Goal: Task Accomplishment & Management: Complete application form

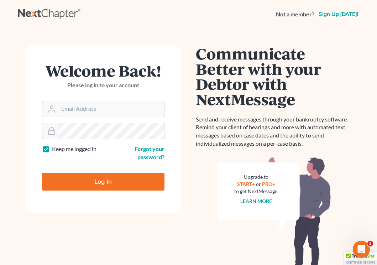
type input "[EMAIL_ADDRESS][DOMAIN_NAME]"
click at [103, 181] on input "Log In" at bounding box center [103, 182] width 122 height 18
type input "Thinking..."
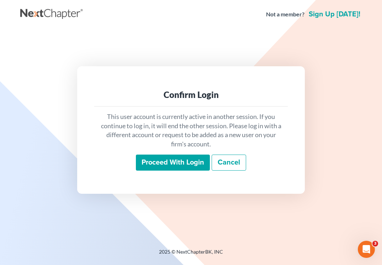
click at [195, 165] on input "Proceed with login" at bounding box center [173, 163] width 74 height 16
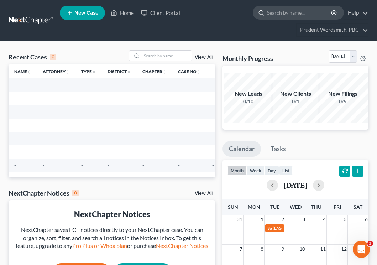
click at [289, 15] on input "search" at bounding box center [299, 12] width 65 height 13
click at [132, 13] on link "Home" at bounding box center [122, 12] width 30 height 13
click at [285, 15] on input "search" at bounding box center [299, 12] width 65 height 13
click at [368, 31] on link "Prudent Wordsmith, PBC" at bounding box center [333, 30] width 72 height 13
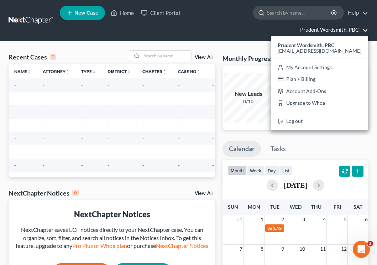
click at [292, 16] on input "search" at bounding box center [299, 12] width 65 height 13
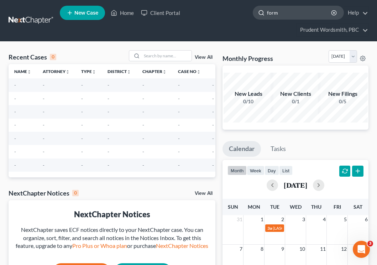
type input "forms"
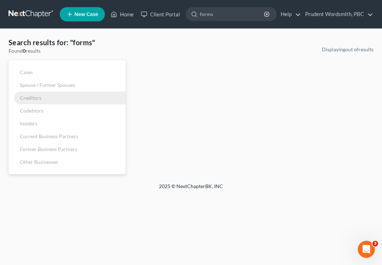
click at [48, 98] on link "Creditors" at bounding box center [67, 98] width 117 height 13
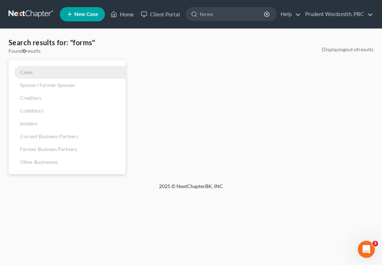
click at [31, 74] on span "Cases" at bounding box center [26, 72] width 13 height 6
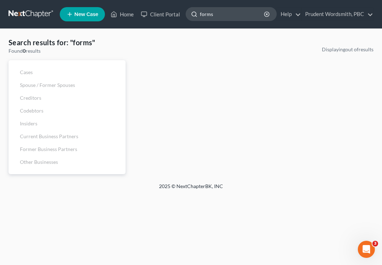
click at [225, 19] on input "forms" at bounding box center [232, 13] width 65 height 13
click at [125, 15] on link "Home" at bounding box center [122, 14] width 30 height 13
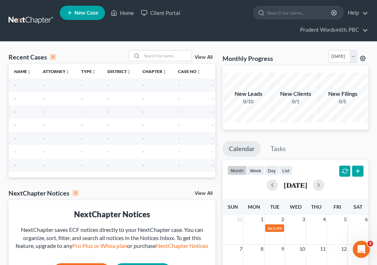
click at [361, 57] on icon at bounding box center [363, 59] width 6 height 6
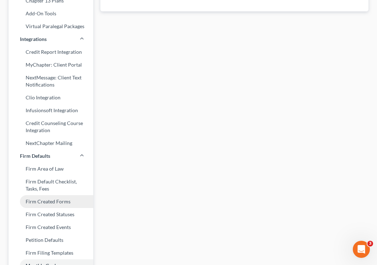
scroll to position [158, 0]
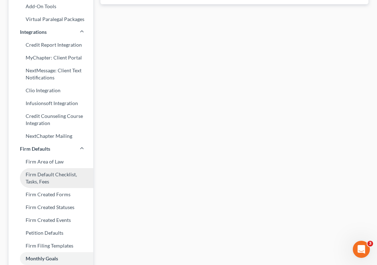
click at [58, 180] on link "Firm Default Checklist, Tasks, Fees" at bounding box center [51, 178] width 85 height 20
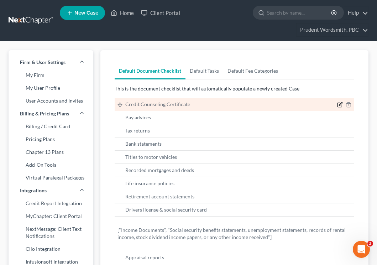
click at [338, 104] on icon "button" at bounding box center [340, 105] width 4 height 4
type input "Credit Counseling Certificate"
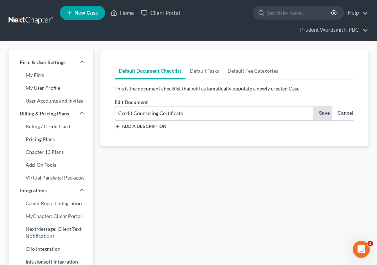
click at [362, 114] on div "Case Type: Bankruptcy Bankruptcy Default Document Checklist Default Tasks Defau…" at bounding box center [234, 98] width 268 height 96
click at [354, 113] on div "Edit Document * New Document * Credit Counseling Certificate Save Cancel Add a …" at bounding box center [234, 116] width 247 height 37
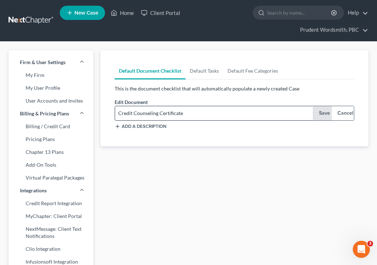
click at [352, 113] on button "Cancel" at bounding box center [343, 113] width 22 height 14
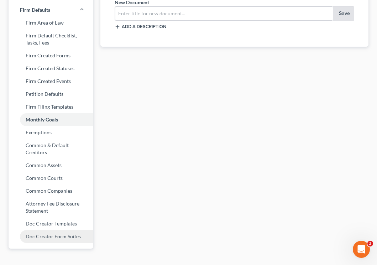
scroll to position [299, 0]
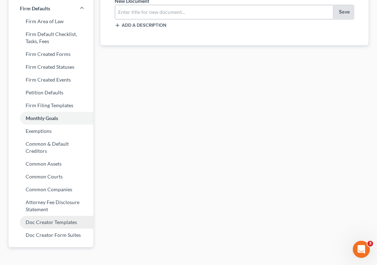
click at [63, 225] on link "Doc Creator Templates" at bounding box center [51, 222] width 85 height 13
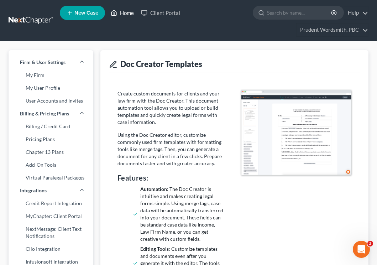
click at [125, 14] on link "Home" at bounding box center [122, 12] width 30 height 13
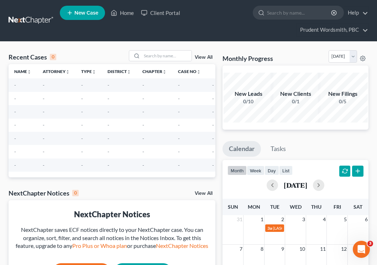
click at [204, 59] on link "View All" at bounding box center [204, 57] width 18 height 5
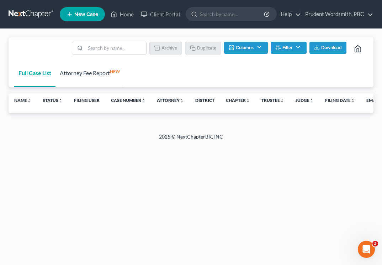
click at [84, 72] on link "Attorney Fee Report NEW" at bounding box center [90, 73] width 69 height 28
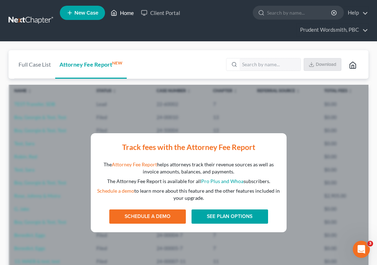
click at [127, 14] on link "Home" at bounding box center [122, 12] width 30 height 13
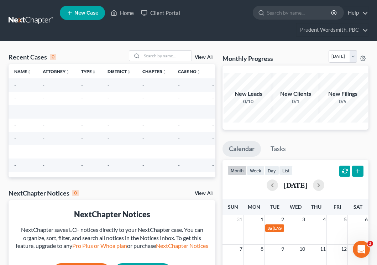
click at [92, 14] on span "New Case" at bounding box center [86, 12] width 24 height 5
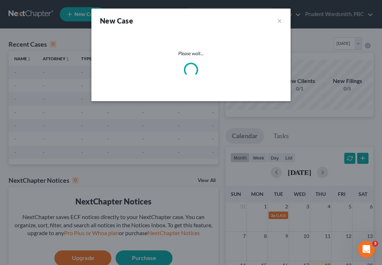
select select "7"
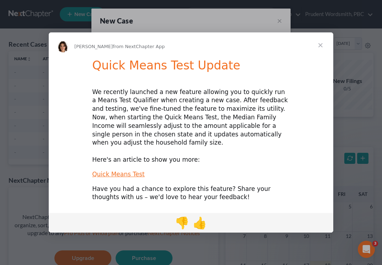
click at [322, 49] on span "Close" at bounding box center [321, 45] width 26 height 26
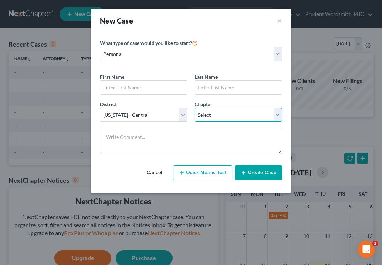
select select "0"
type input "J"
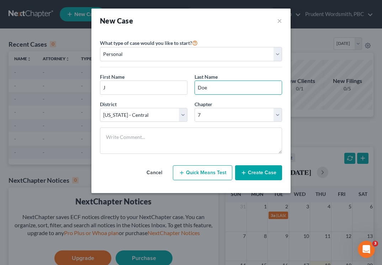
type input "Doe"
click at [278, 177] on button "Create Case" at bounding box center [258, 172] width 47 height 15
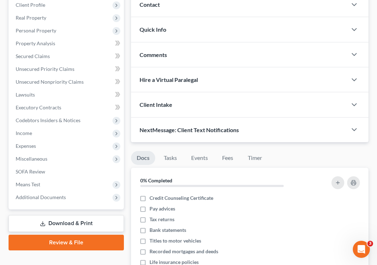
scroll to position [142, 0]
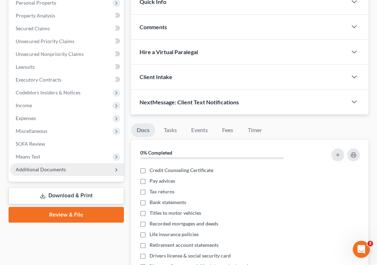
click at [87, 172] on span "Additional Documents" at bounding box center [67, 169] width 114 height 13
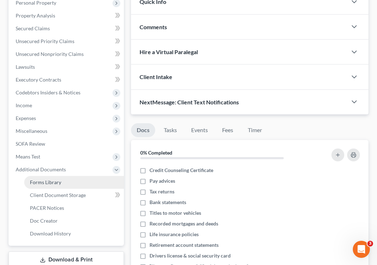
click at [73, 182] on link "Forms Library" at bounding box center [74, 182] width 100 height 13
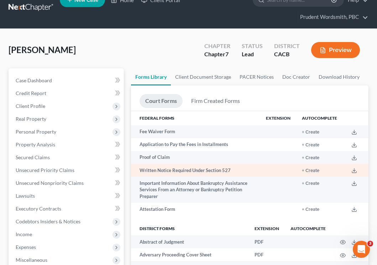
scroll to position [14, 0]
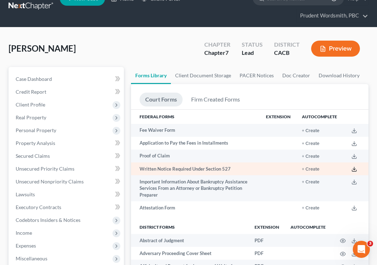
click at [353, 167] on icon at bounding box center [354, 169] width 6 height 6
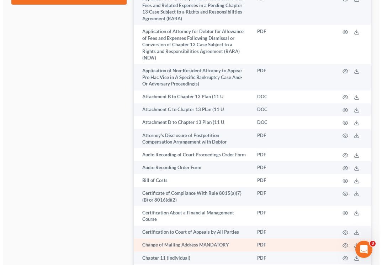
scroll to position [425, 0]
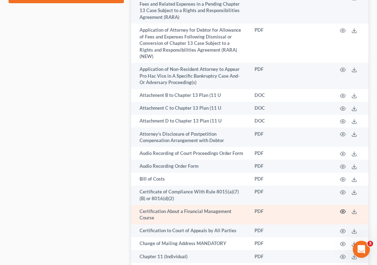
click at [342, 211] on circle "button" at bounding box center [342, 211] width 1 height 1
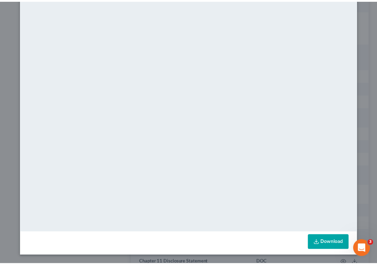
scroll to position [0, 0]
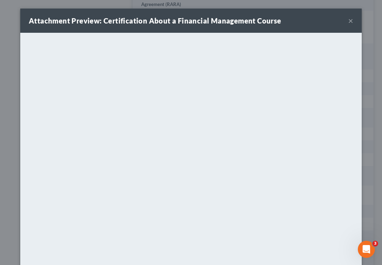
click at [349, 22] on button "×" at bounding box center [351, 20] width 5 height 9
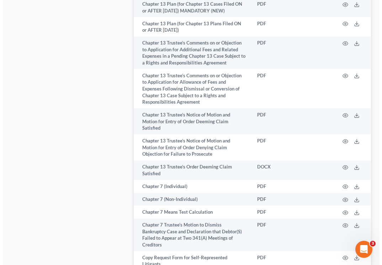
scroll to position [834, 0]
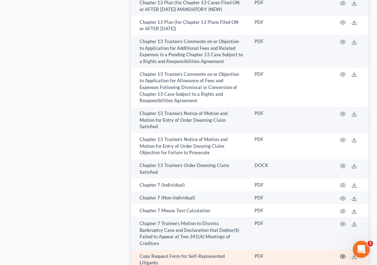
click at [342, 254] on icon "button" at bounding box center [343, 257] width 6 height 6
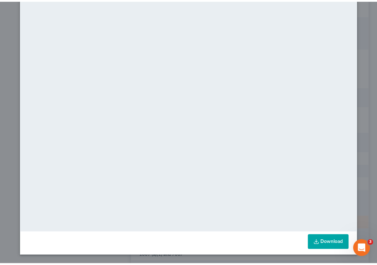
scroll to position [0, 0]
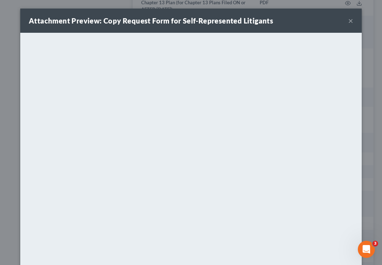
click at [350, 21] on button "×" at bounding box center [351, 20] width 5 height 9
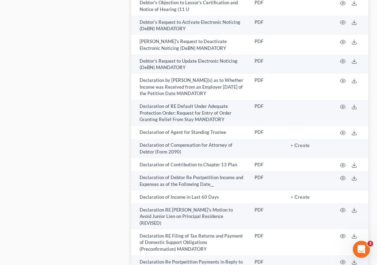
scroll to position [1580, 0]
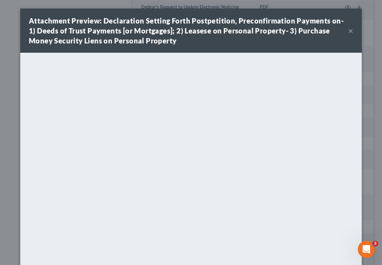
click at [349, 32] on button "×" at bounding box center [351, 30] width 5 height 9
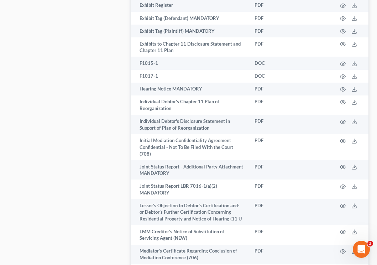
scroll to position [2070, 0]
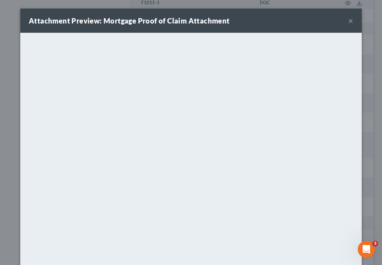
click at [350, 22] on button "×" at bounding box center [351, 20] width 5 height 9
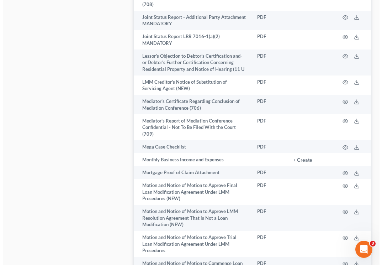
scroll to position [2228, 0]
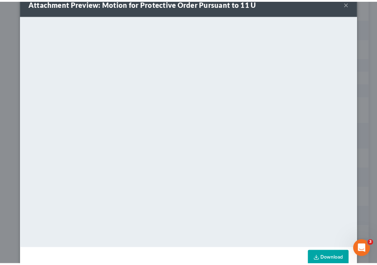
scroll to position [0, 0]
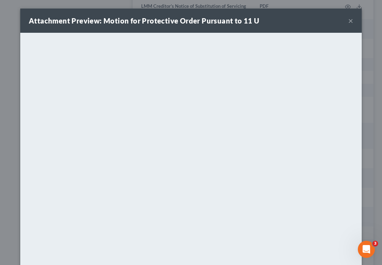
click at [349, 20] on button "×" at bounding box center [351, 20] width 5 height 9
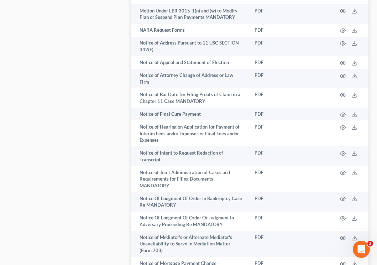
scroll to position [2589, 0]
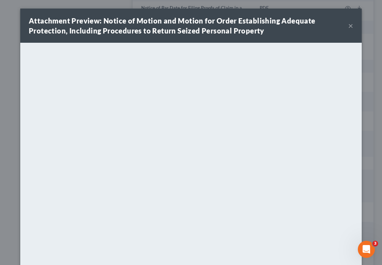
click at [349, 25] on button "×" at bounding box center [351, 25] width 5 height 9
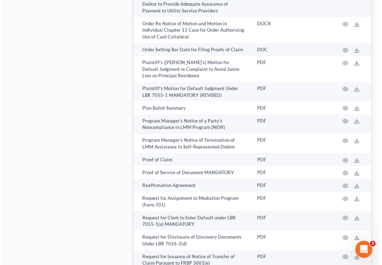
scroll to position [4919, 0]
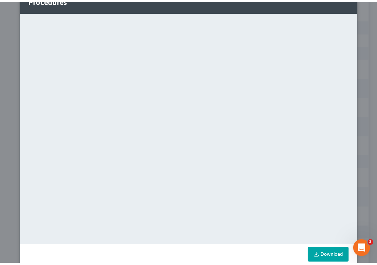
scroll to position [0, 0]
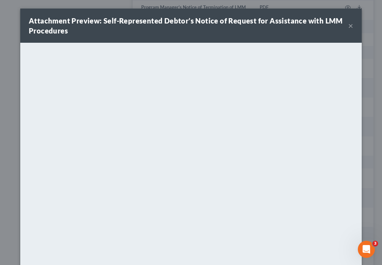
click at [349, 25] on button "×" at bounding box center [351, 25] width 5 height 9
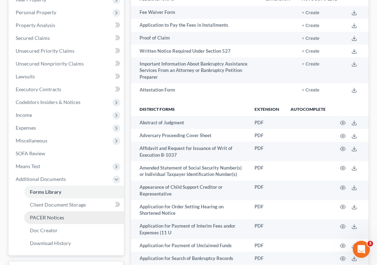
scroll to position [134, 0]
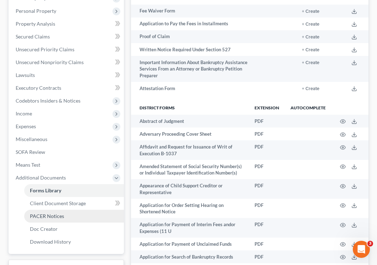
click at [82, 217] on link "PACER Notices" at bounding box center [74, 216] width 100 height 13
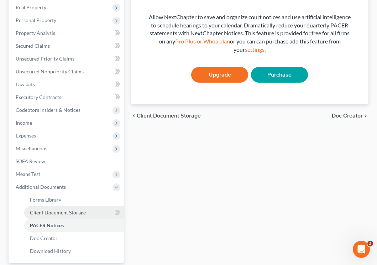
scroll to position [147, 0]
